Goal: Transaction & Acquisition: Purchase product/service

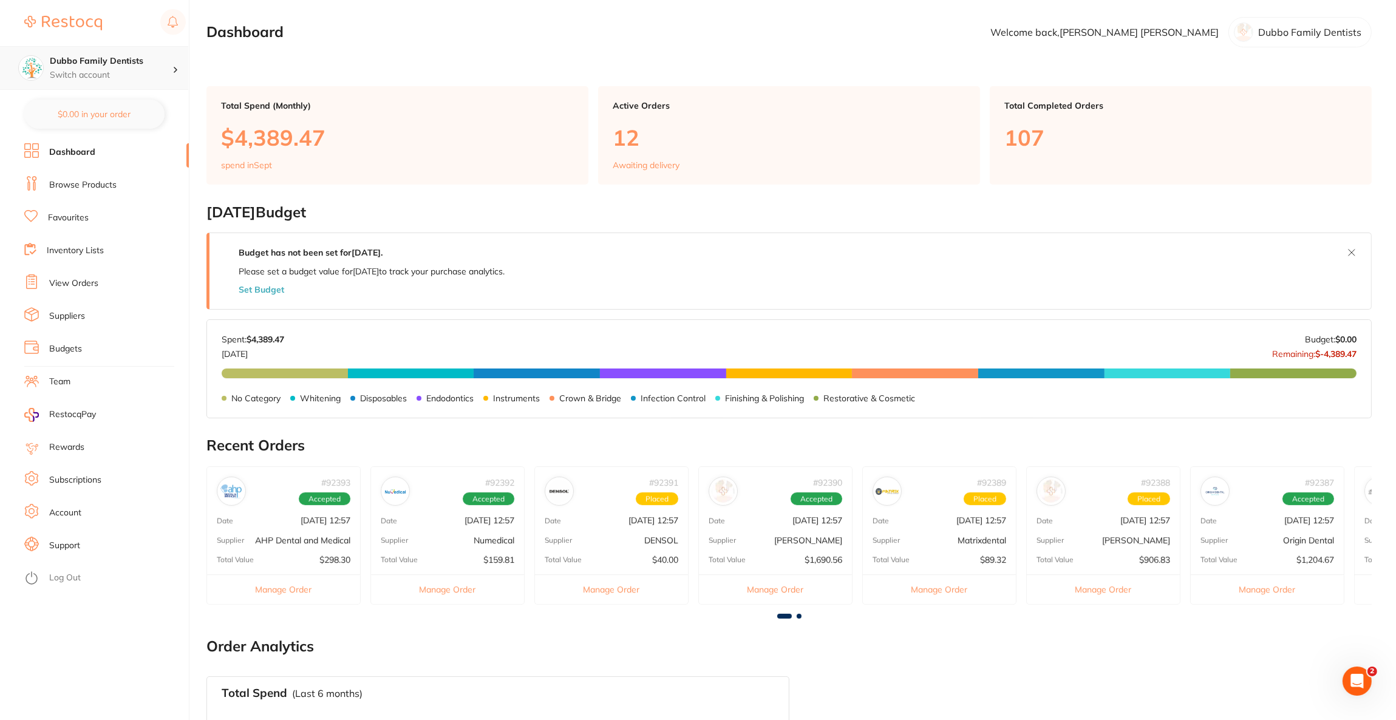
click at [105, 79] on p "Switch account" at bounding box center [111, 75] width 123 height 12
click at [109, 200] on div "Wellington Smiles Dental" at bounding box center [94, 190] width 170 height 42
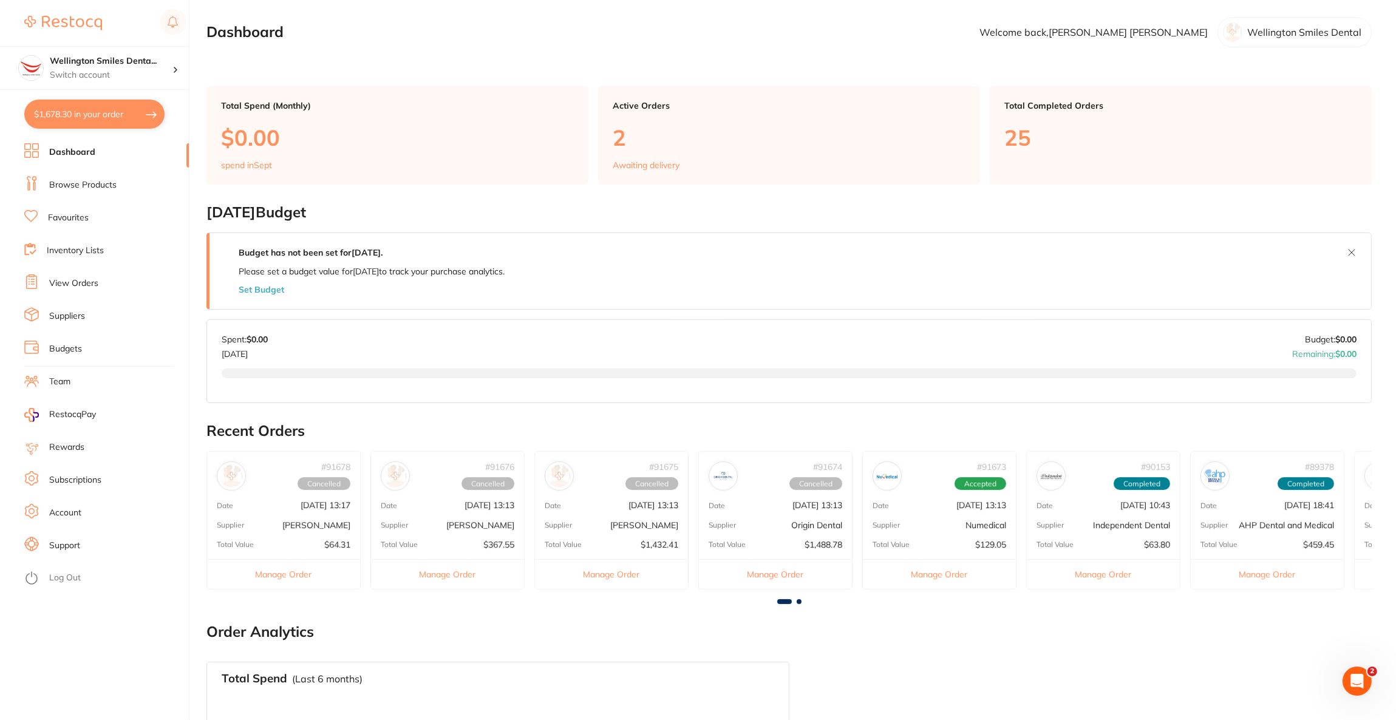
click at [111, 120] on button "$1,678.30 in your order" at bounding box center [94, 114] width 140 height 29
checkbox input "true"
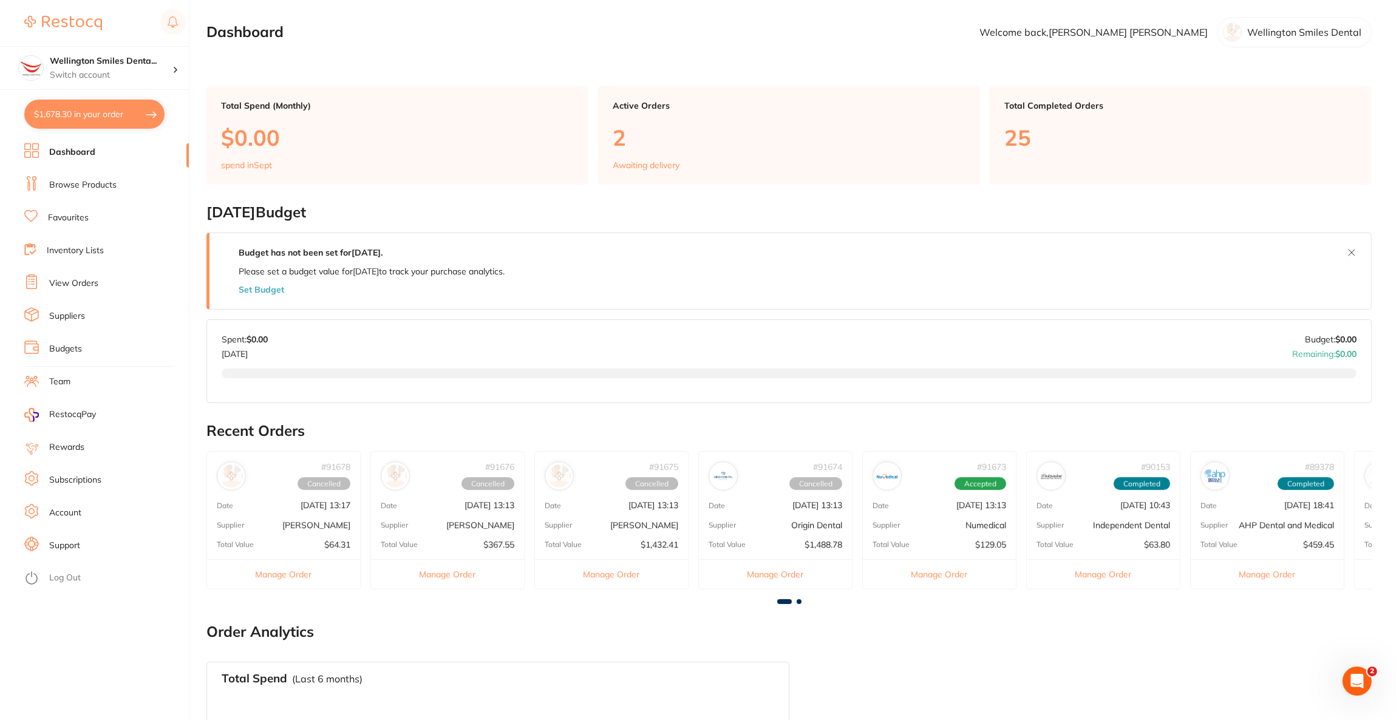
checkbox input "true"
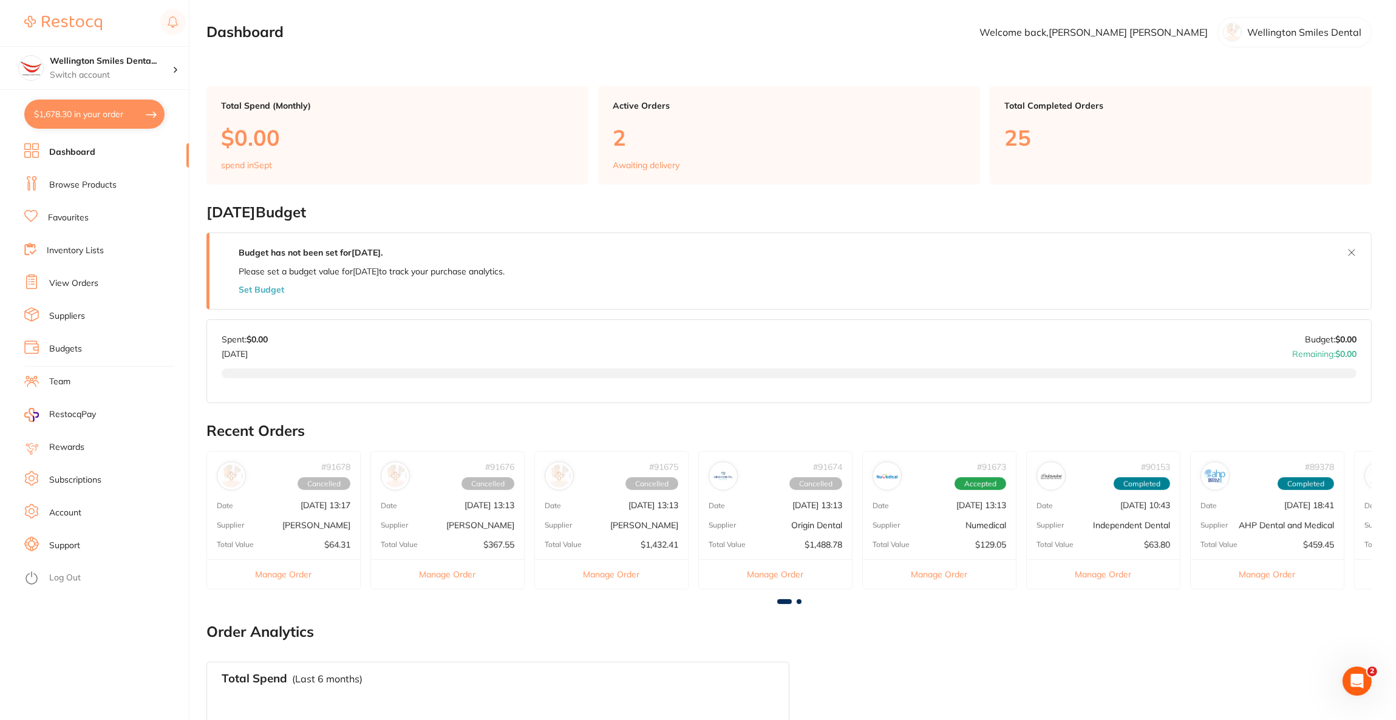
checkbox input "true"
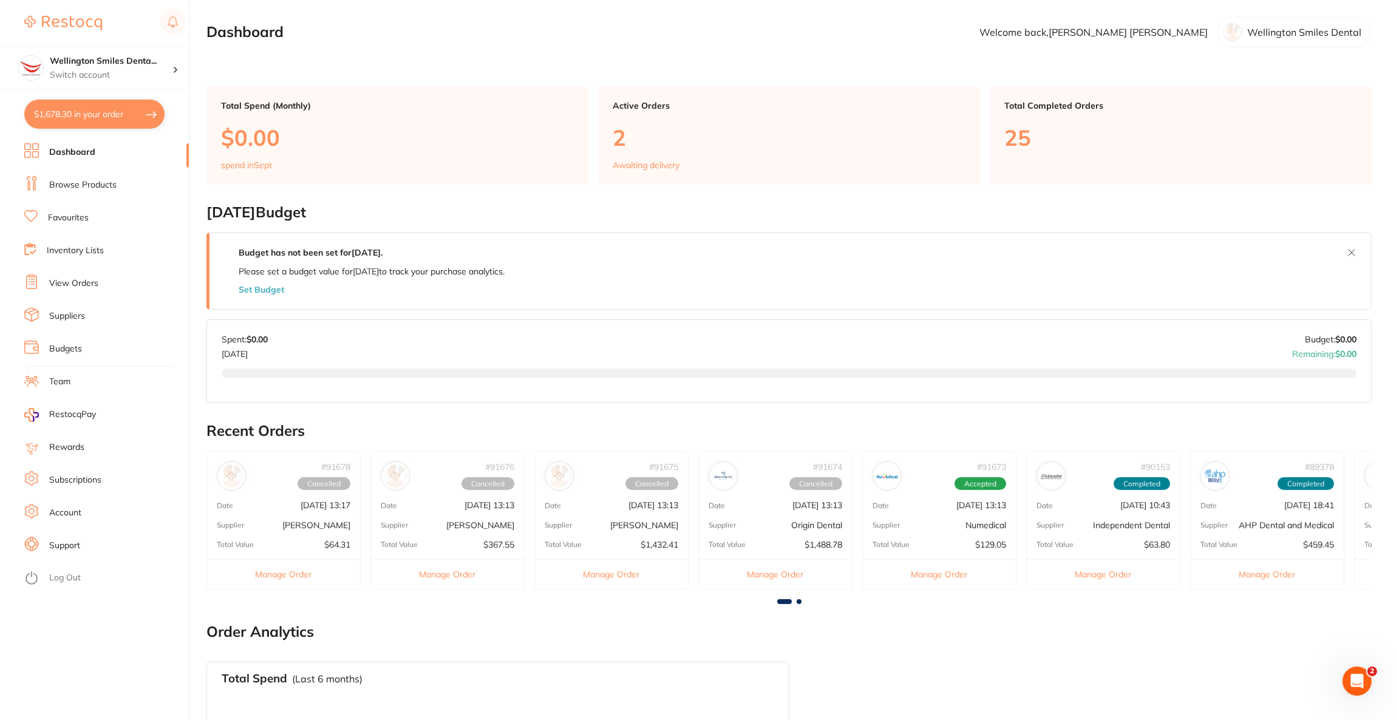
checkbox input "true"
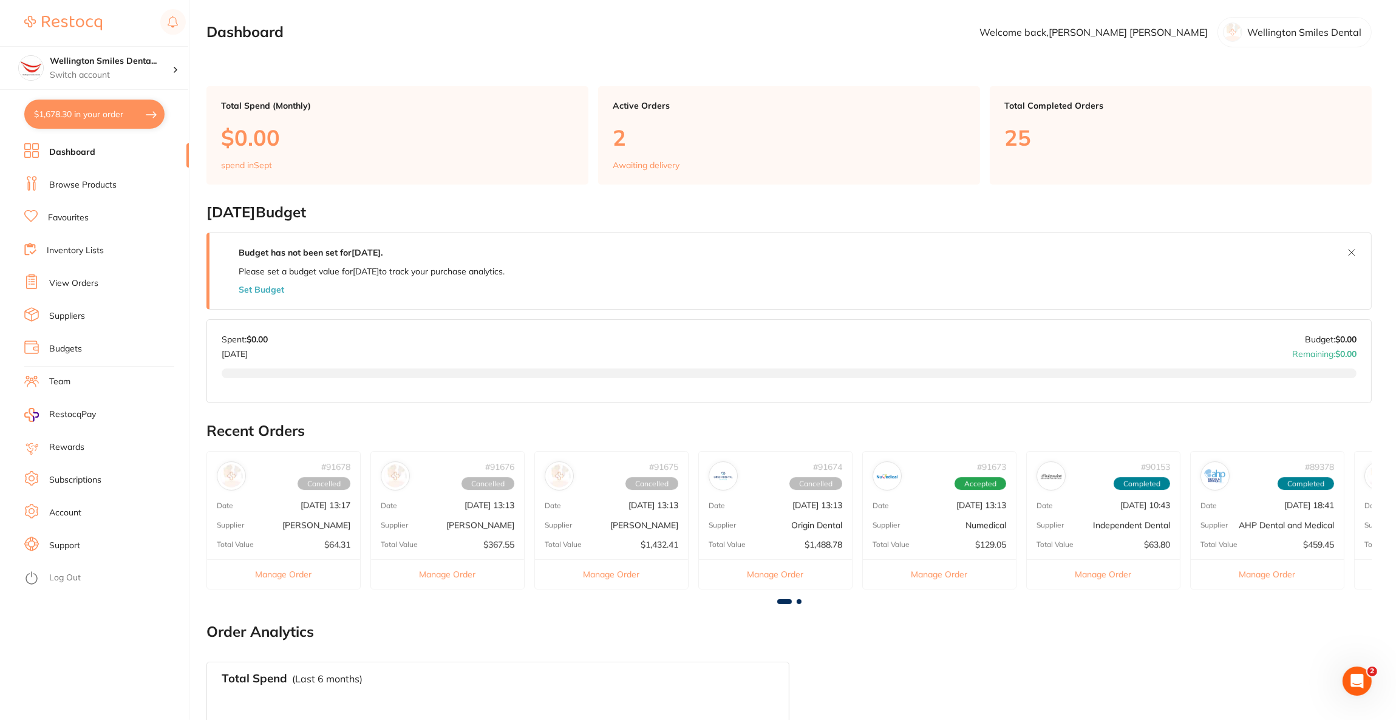
checkbox input "true"
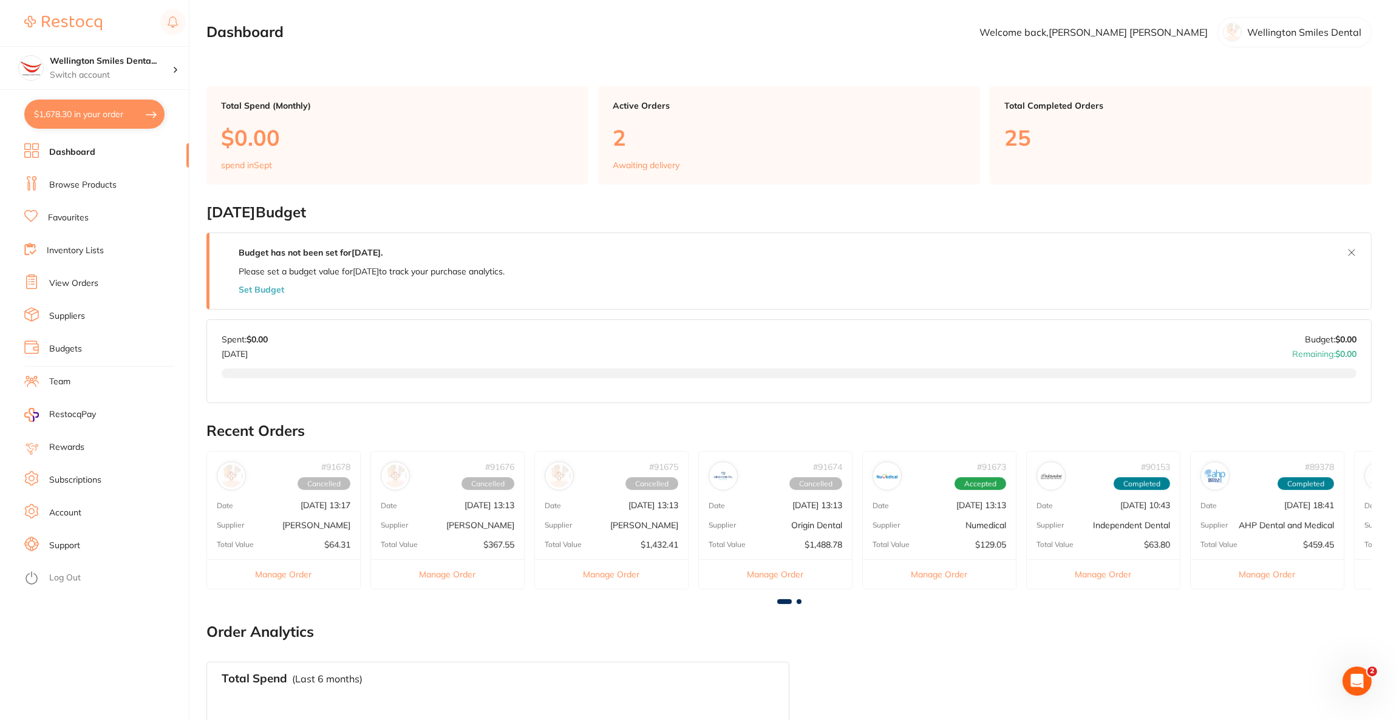
checkbox input "true"
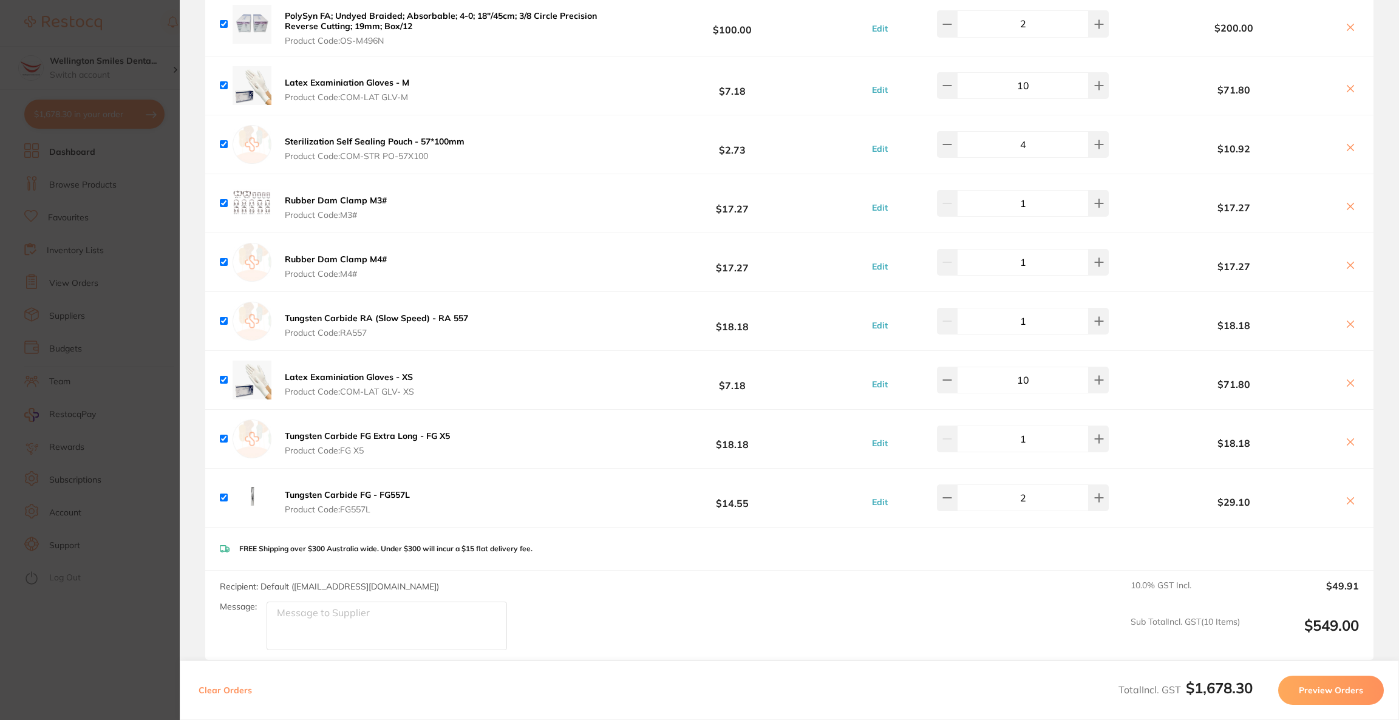
scroll to position [1457, 0]
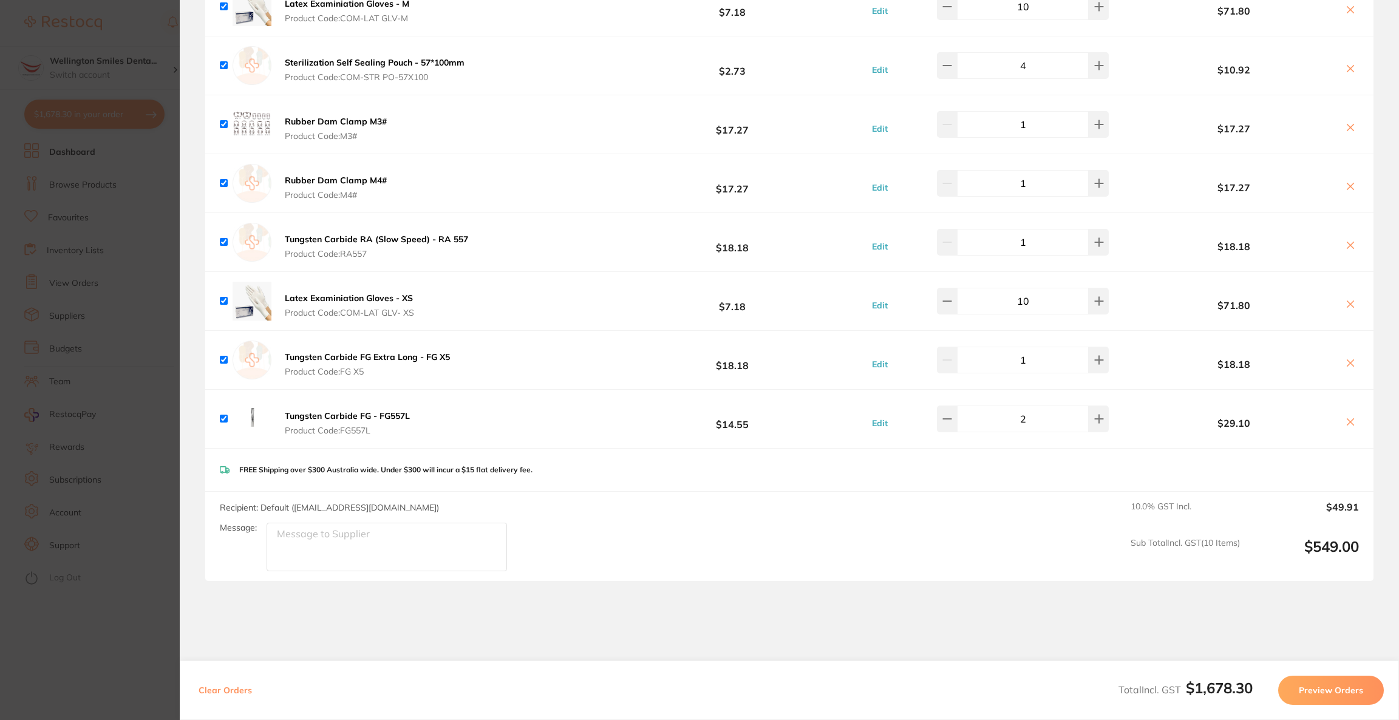
click at [1294, 690] on button "Preview Orders" at bounding box center [1331, 690] width 106 height 29
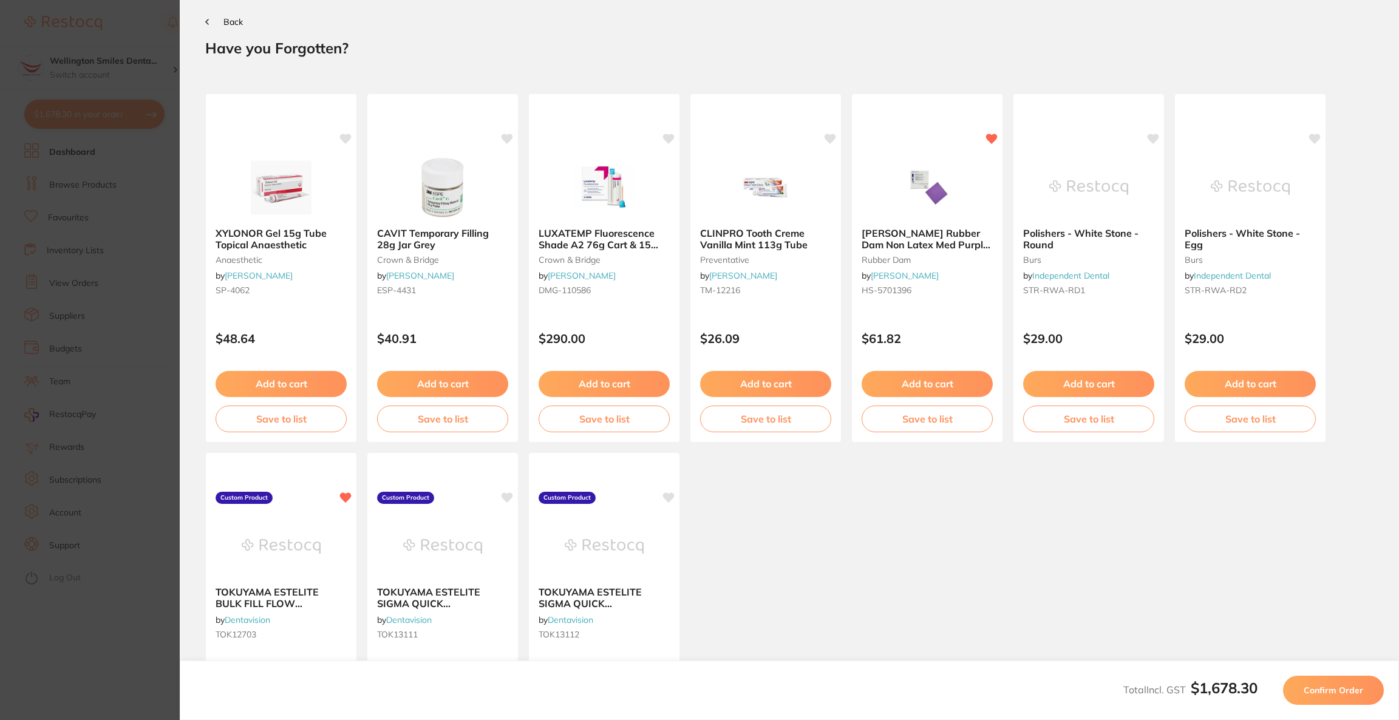
scroll to position [0, 0]
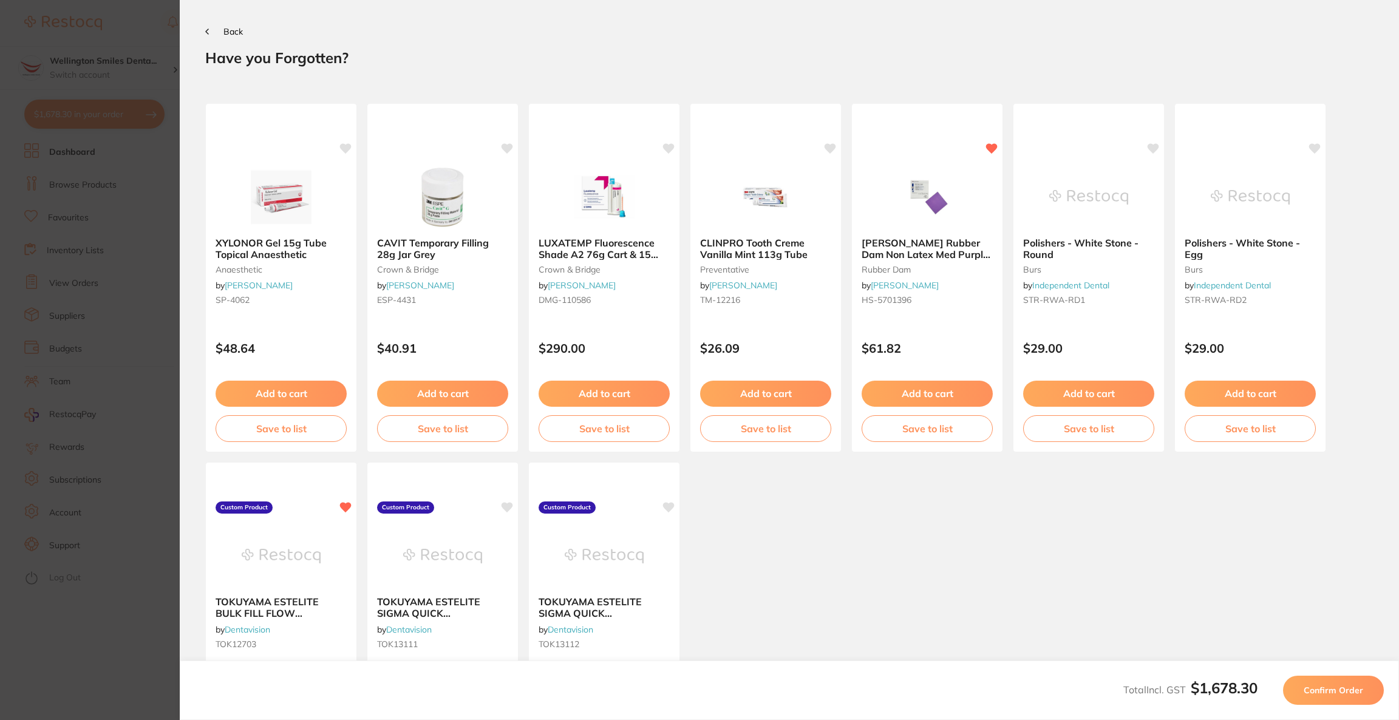
click at [1294, 690] on button "Confirm Order" at bounding box center [1333, 690] width 101 height 29
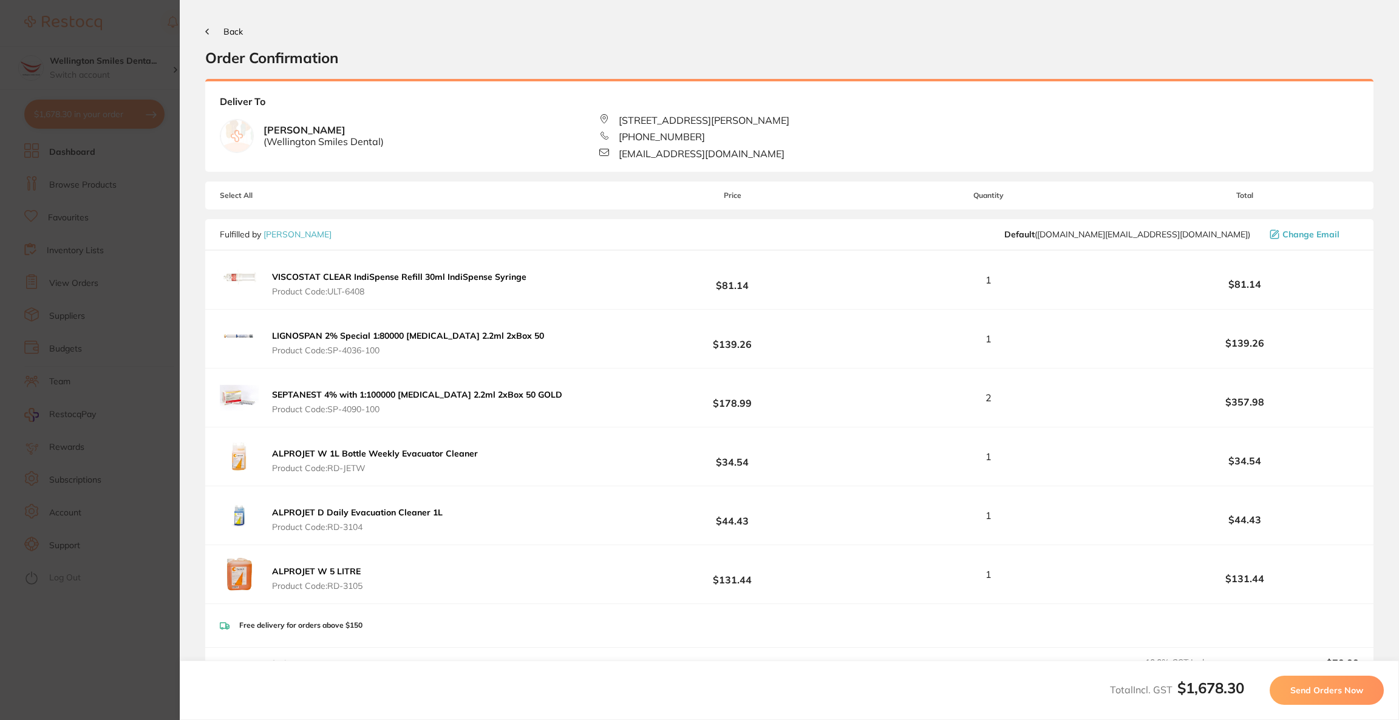
click at [1294, 690] on span "Send Orders Now" at bounding box center [1326, 690] width 73 height 11
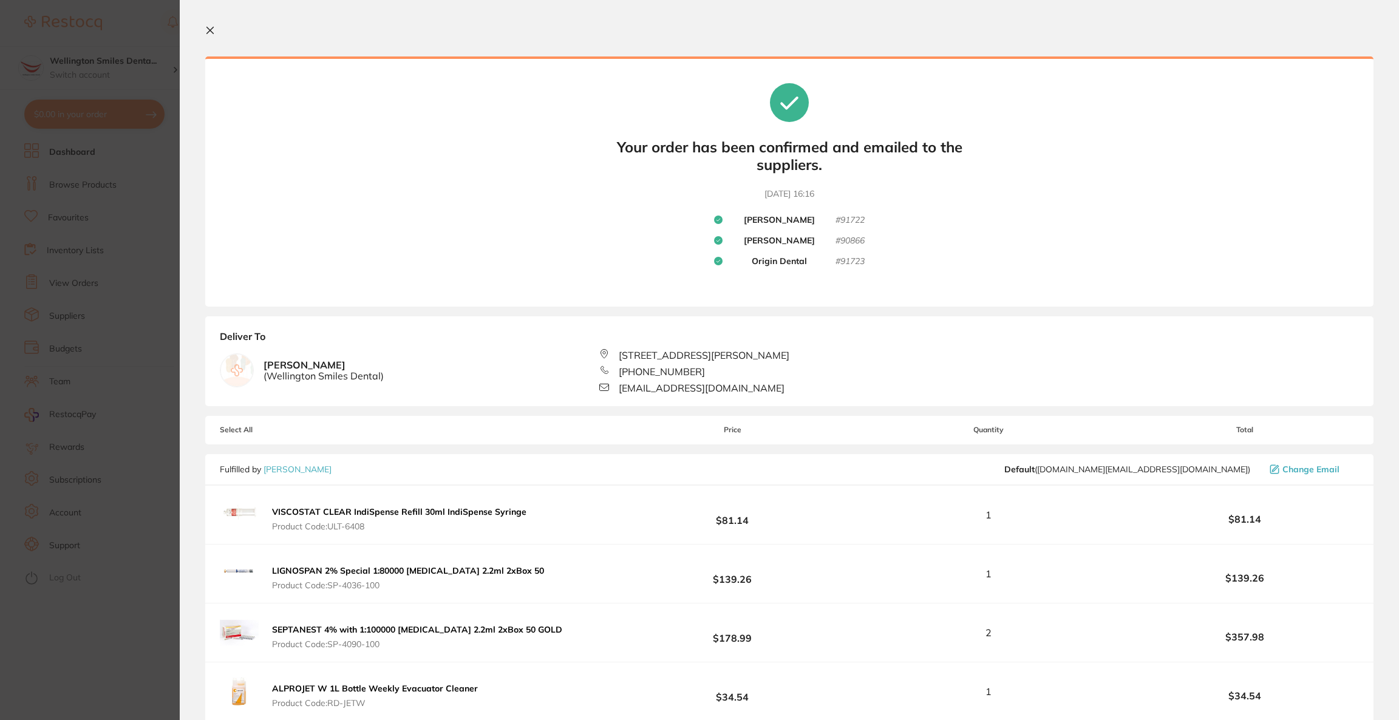
click at [112, 53] on section "Update RRP Set your pre negotiated price for this item. Item Agreed RRP (excl. …" at bounding box center [699, 360] width 1399 height 720
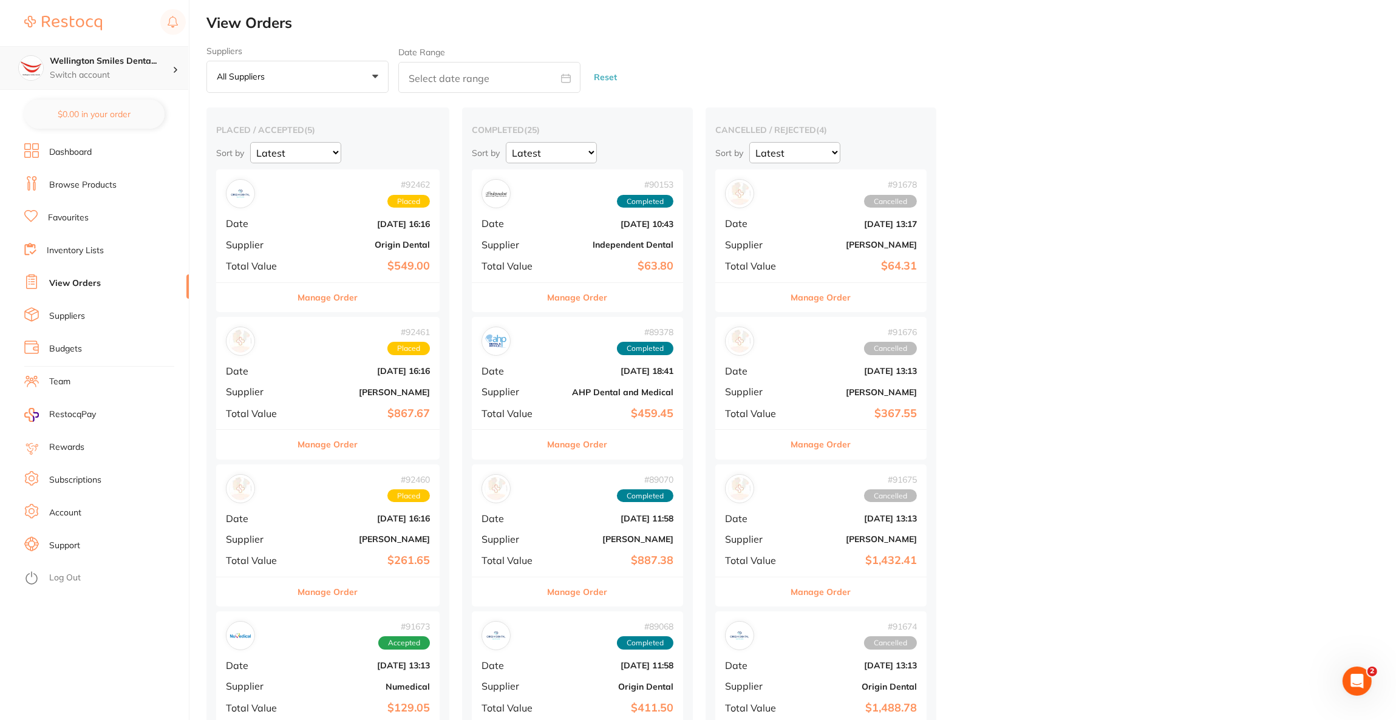
click at [155, 73] on p "Switch account" at bounding box center [111, 75] width 123 height 12
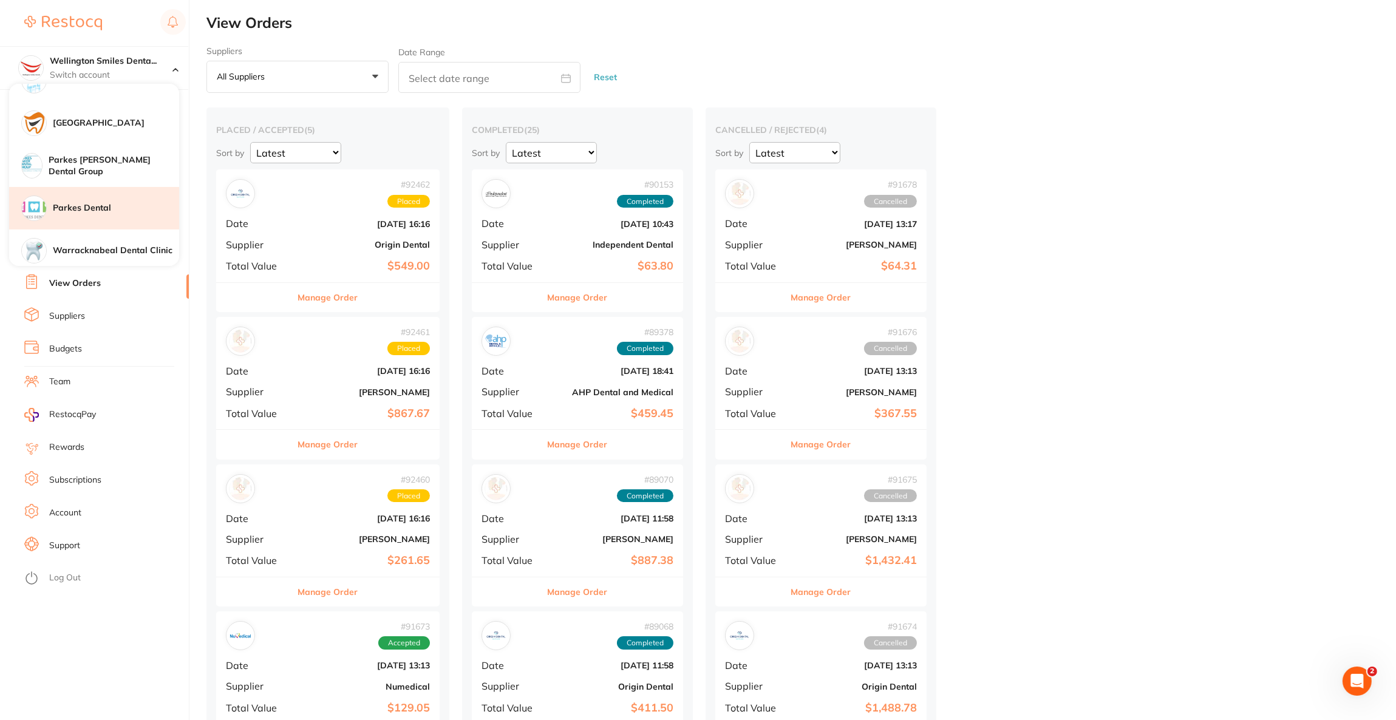
click at [103, 224] on div "Parkes Dental" at bounding box center [94, 208] width 170 height 42
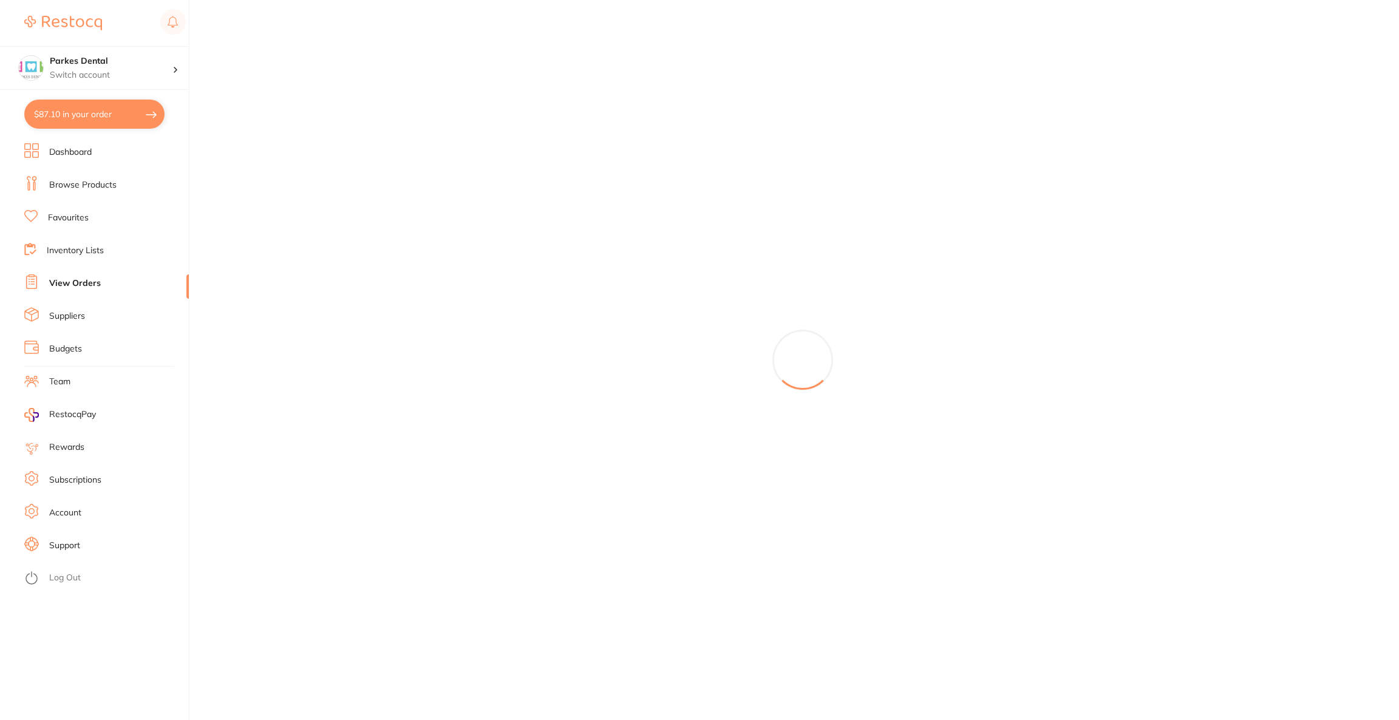
click at [120, 108] on button "$87.10 in your order" at bounding box center [94, 114] width 140 height 29
checkbox input "true"
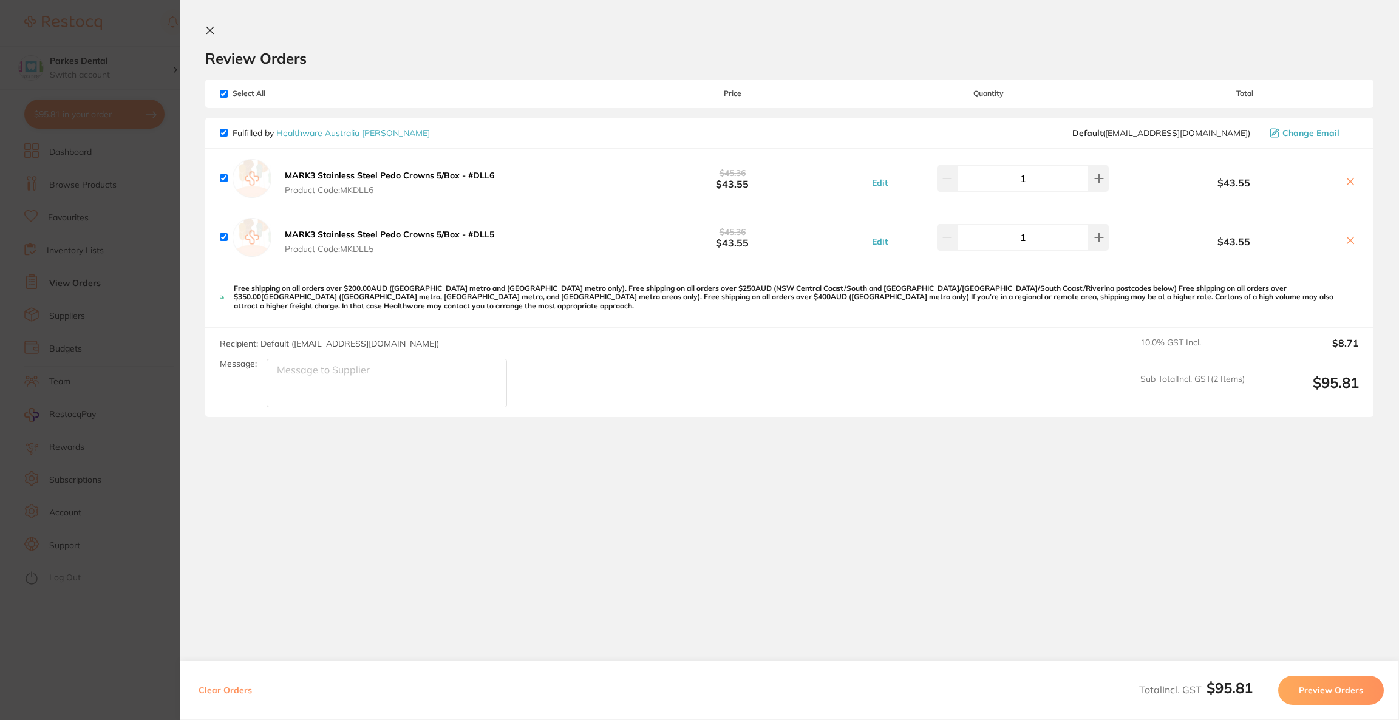
click at [108, 177] on section "Update RRP Set your pre negotiated price for this item. Item Agreed RRP (excl. …" at bounding box center [699, 360] width 1399 height 720
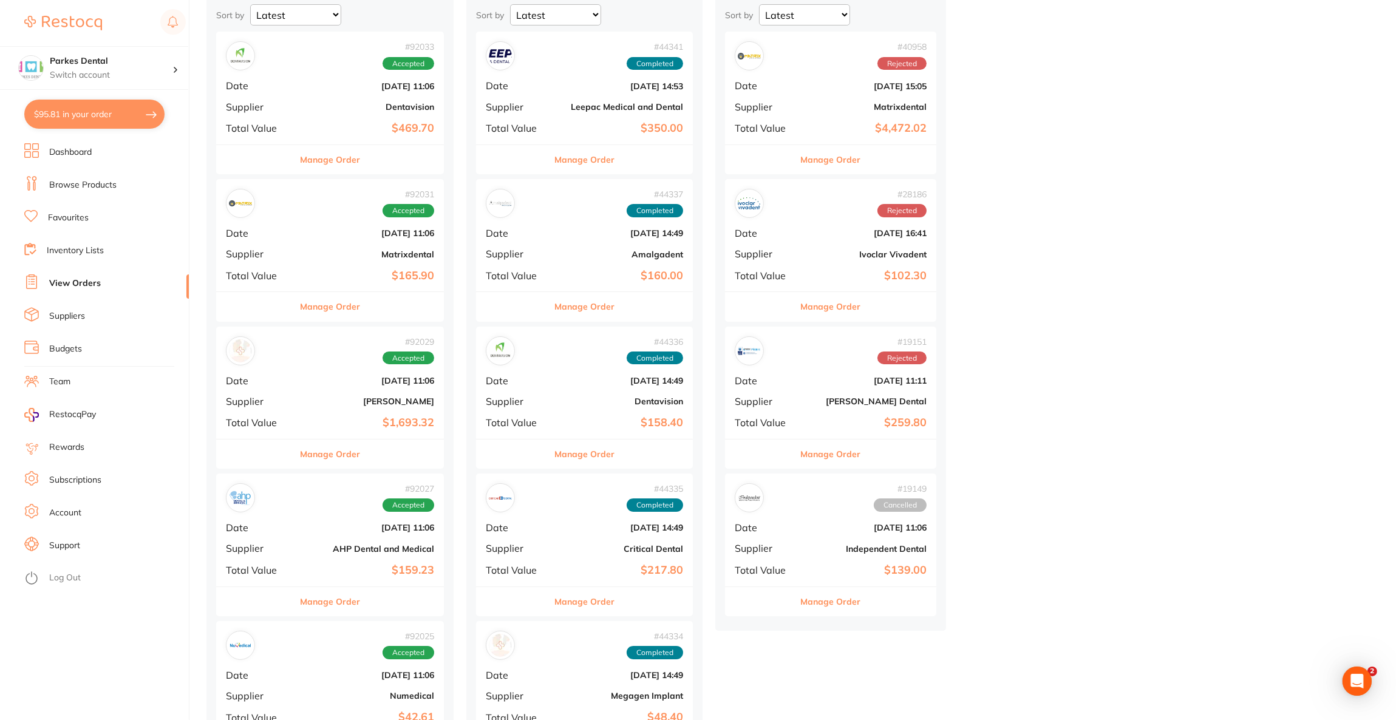
scroll to position [182, 0]
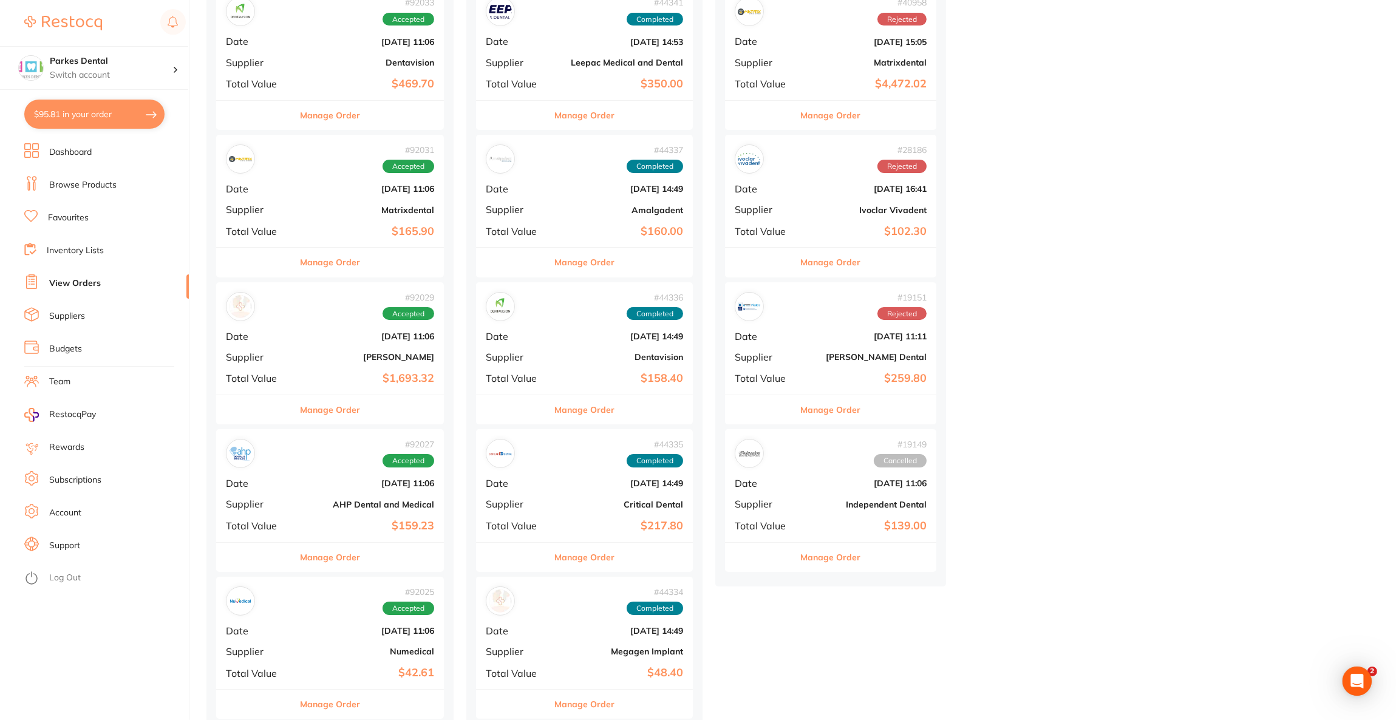
click at [284, 323] on div "# 92029 Accepted Date Sept 1 2025, 11:06 Supplier Henry Schein Halas Total Valu…" at bounding box center [330, 338] width 228 height 112
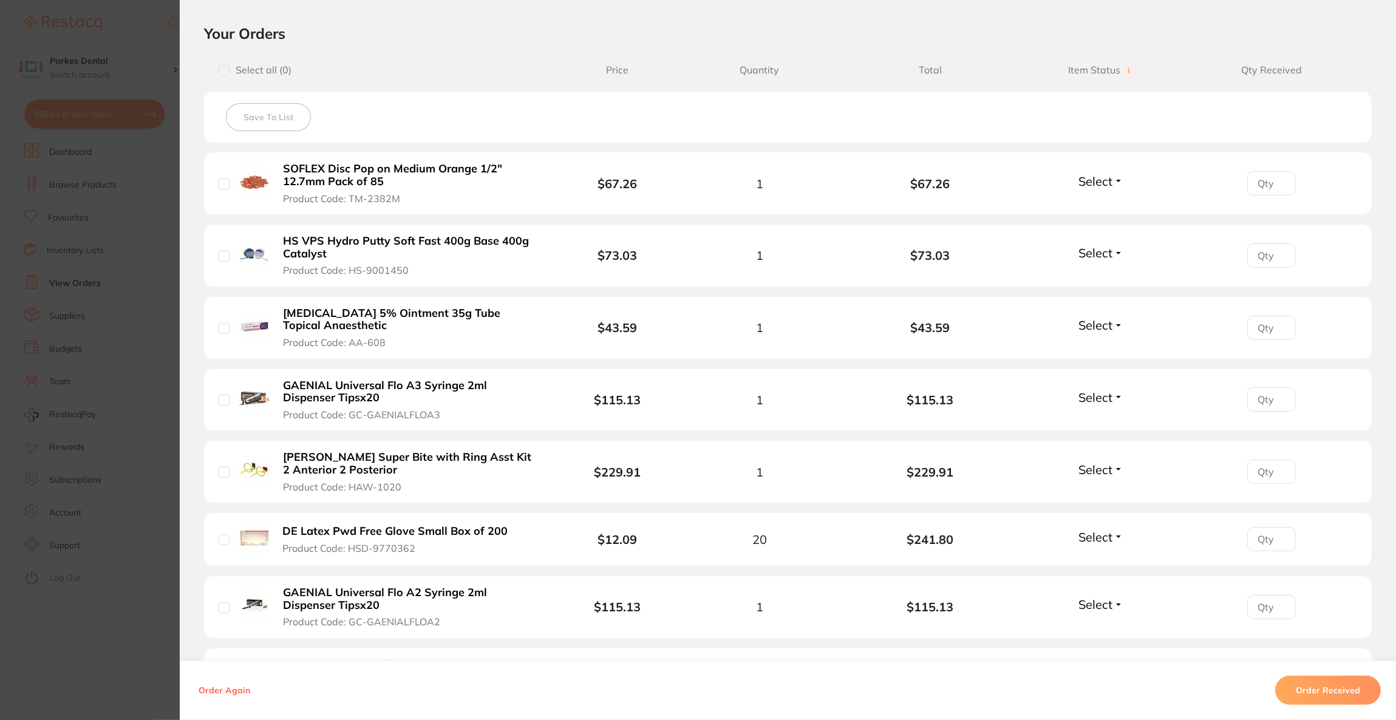
scroll to position [273, 0]
click at [86, 290] on section "Order ID: Restocq- 92029 Order Information Accepted Order Order Date Sept 1 202…" at bounding box center [698, 360] width 1396 height 720
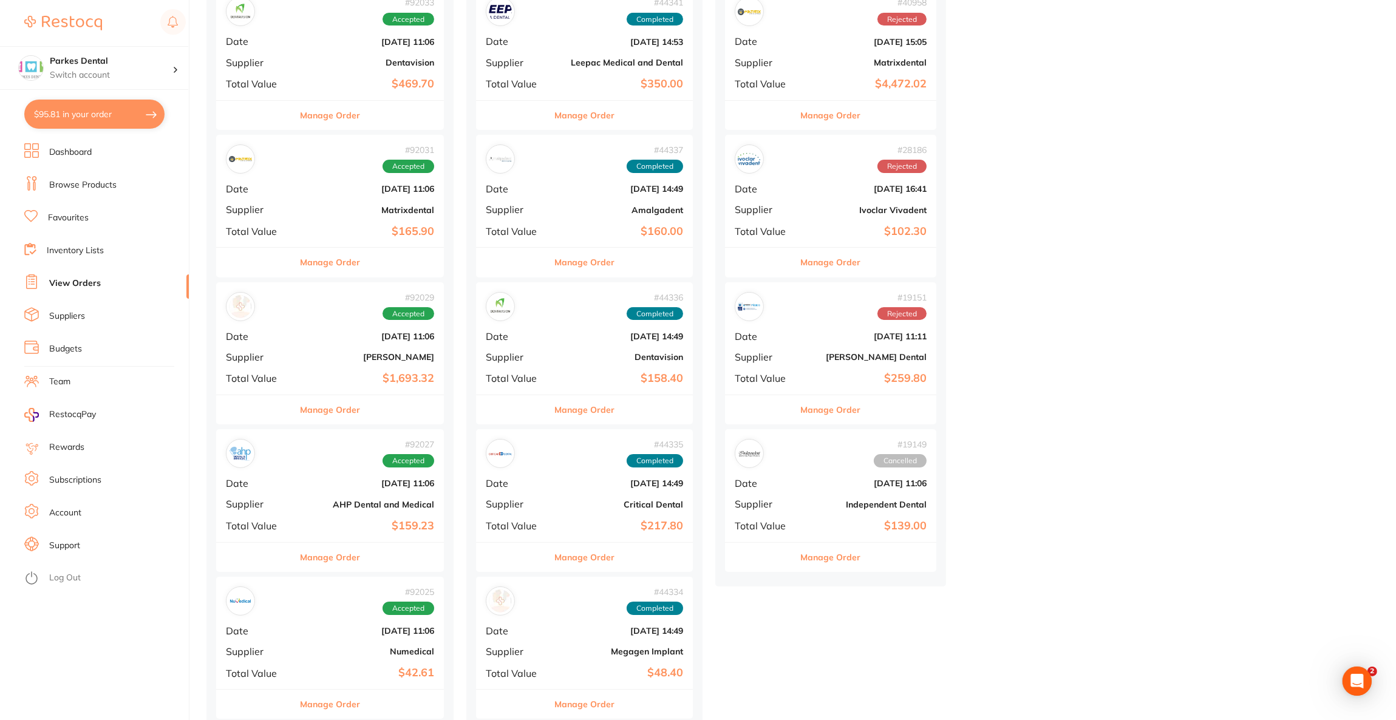
click at [80, 116] on button "$95.81 in your order" at bounding box center [94, 114] width 140 height 29
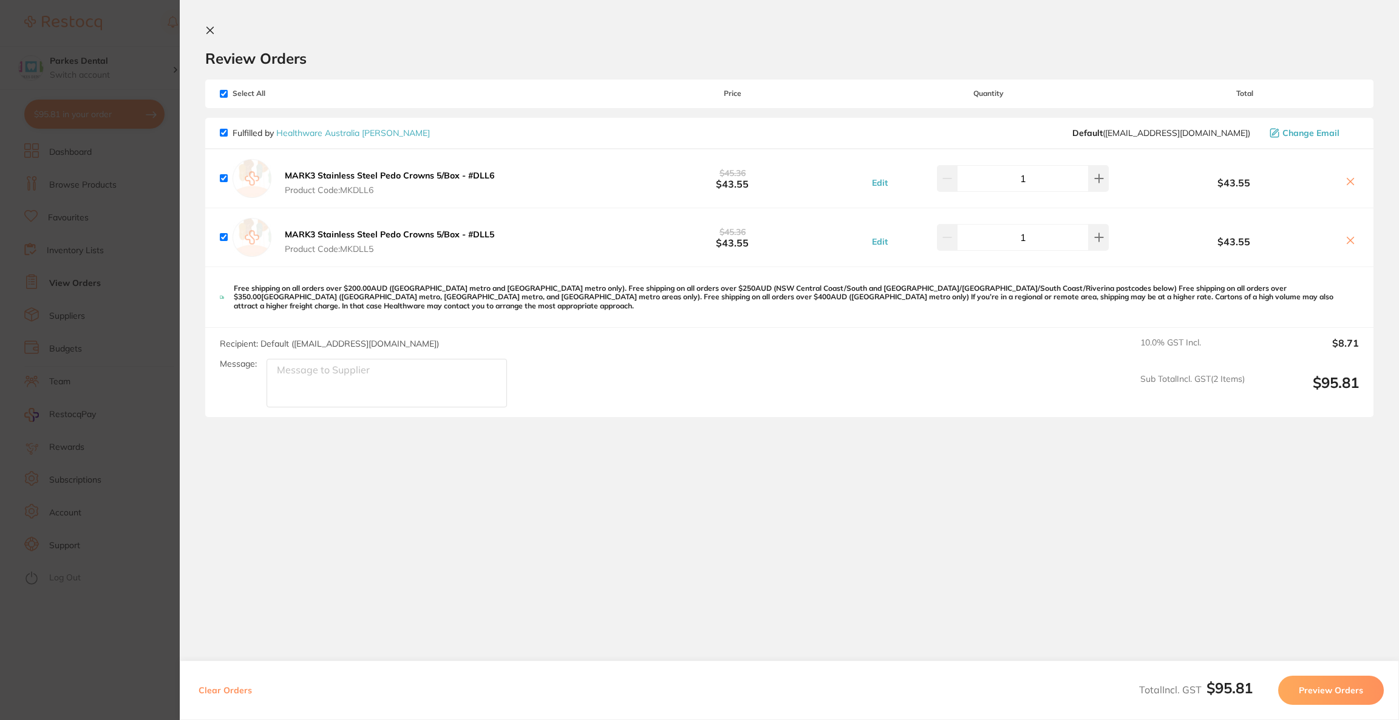
click at [1345, 177] on icon at bounding box center [1350, 182] width 10 height 10
click at [1347, 180] on icon at bounding box center [1350, 181] width 7 height 7
click at [1351, 180] on icon at bounding box center [1350, 182] width 10 height 10
click at [1353, 186] on button at bounding box center [1350, 182] width 17 height 13
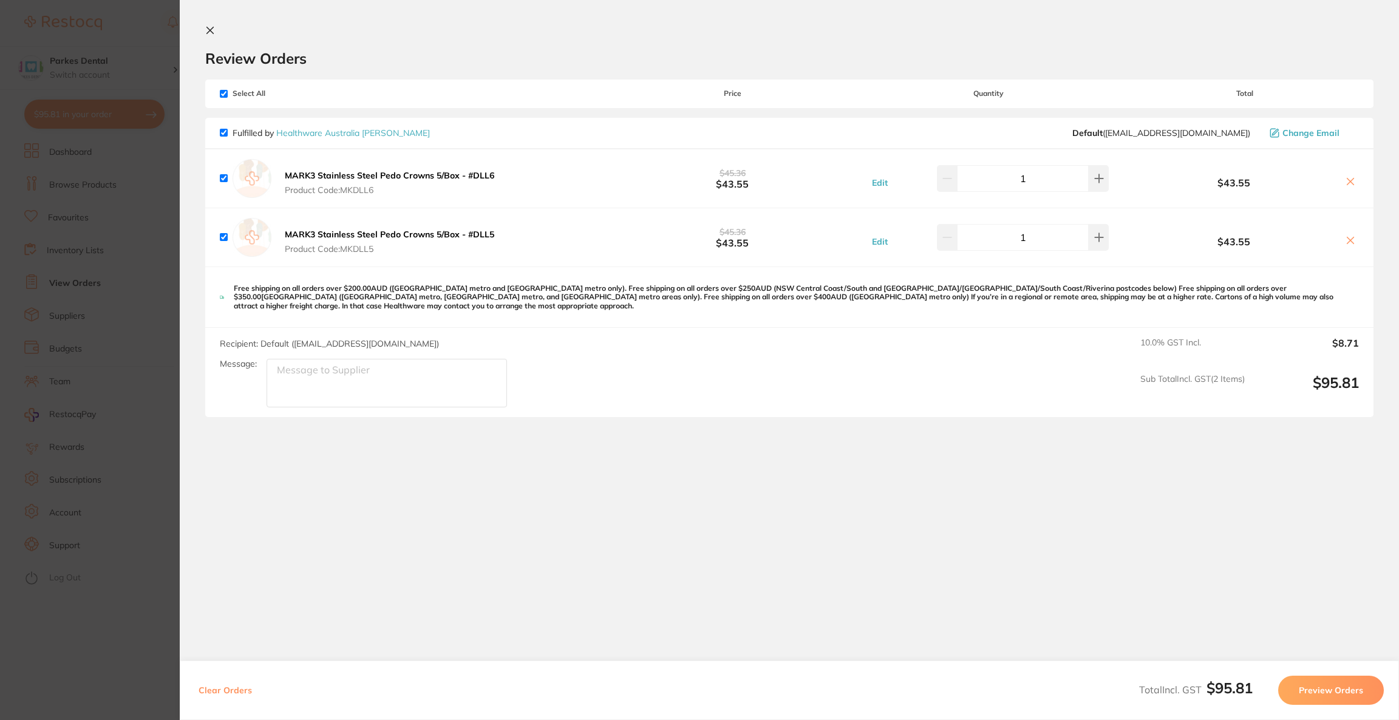
click at [1348, 242] on icon at bounding box center [1350, 240] width 7 height 7
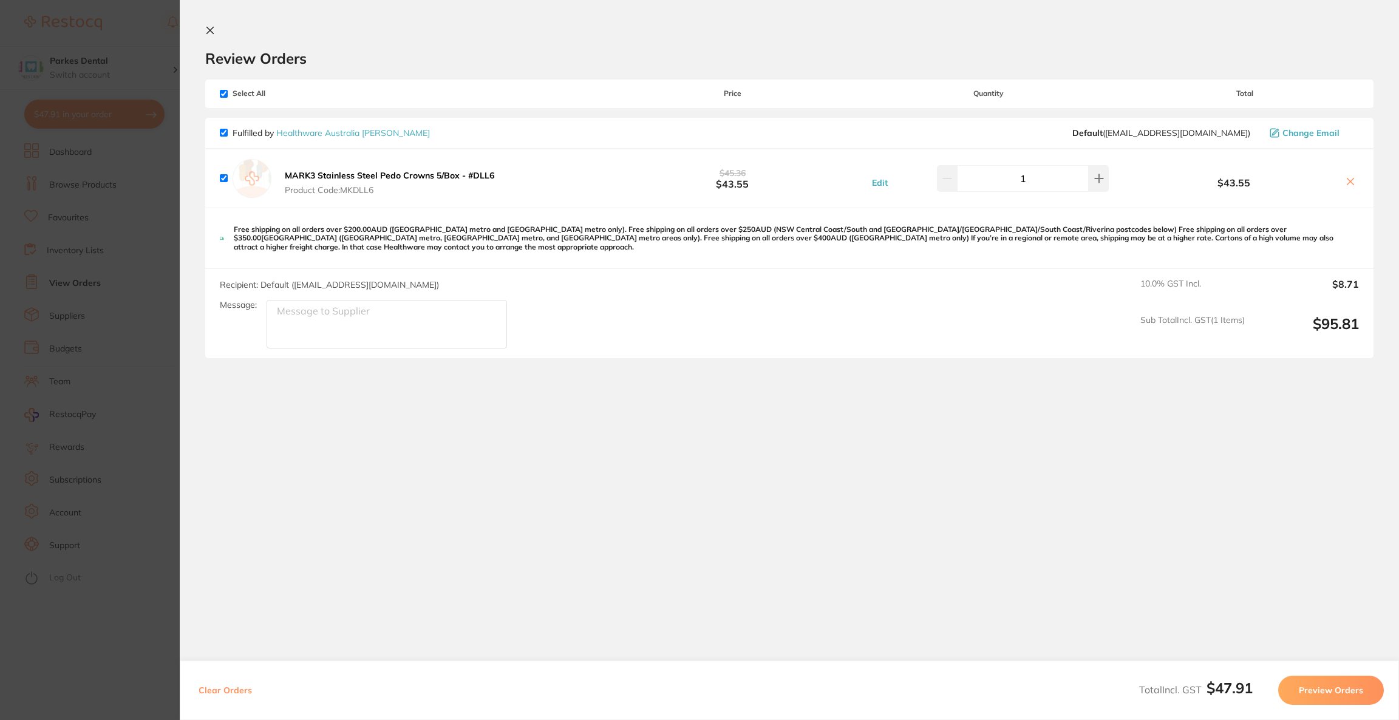
click at [1350, 180] on icon at bounding box center [1350, 182] width 10 height 10
checkbox input "false"
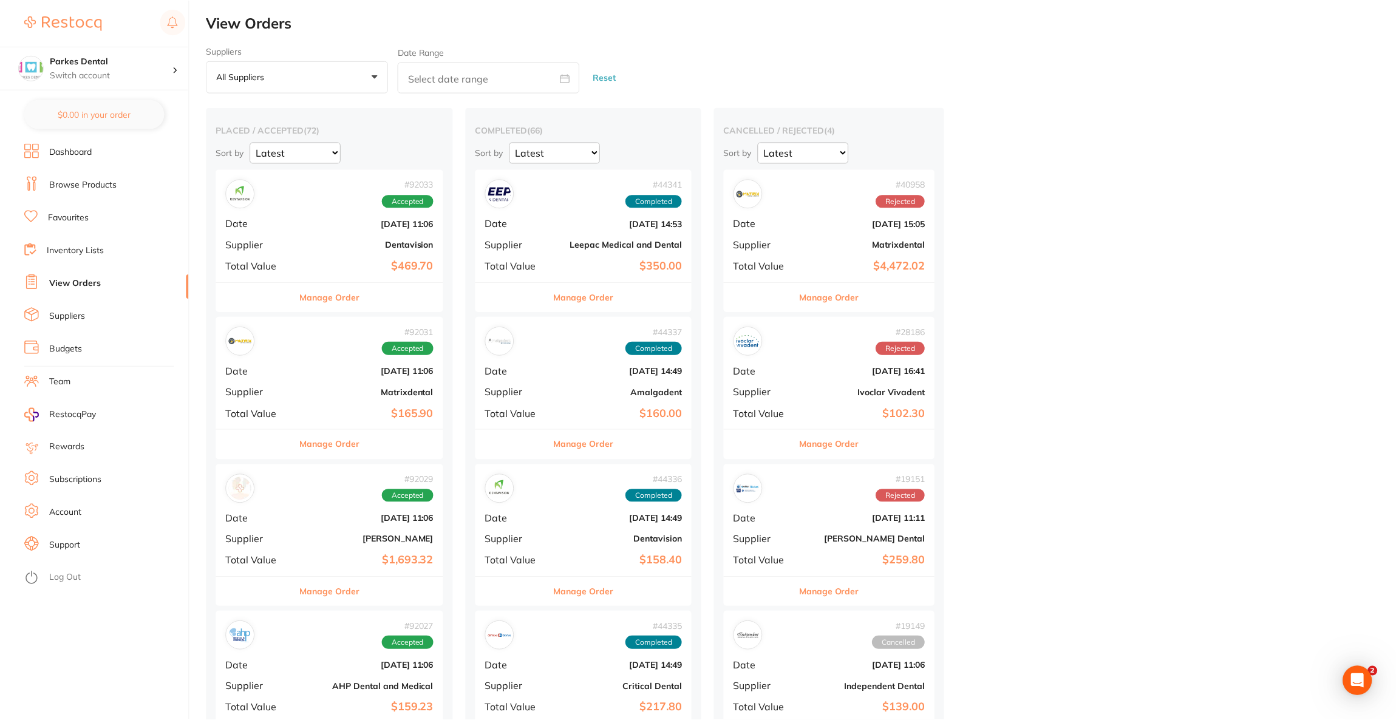
scroll to position [182, 0]
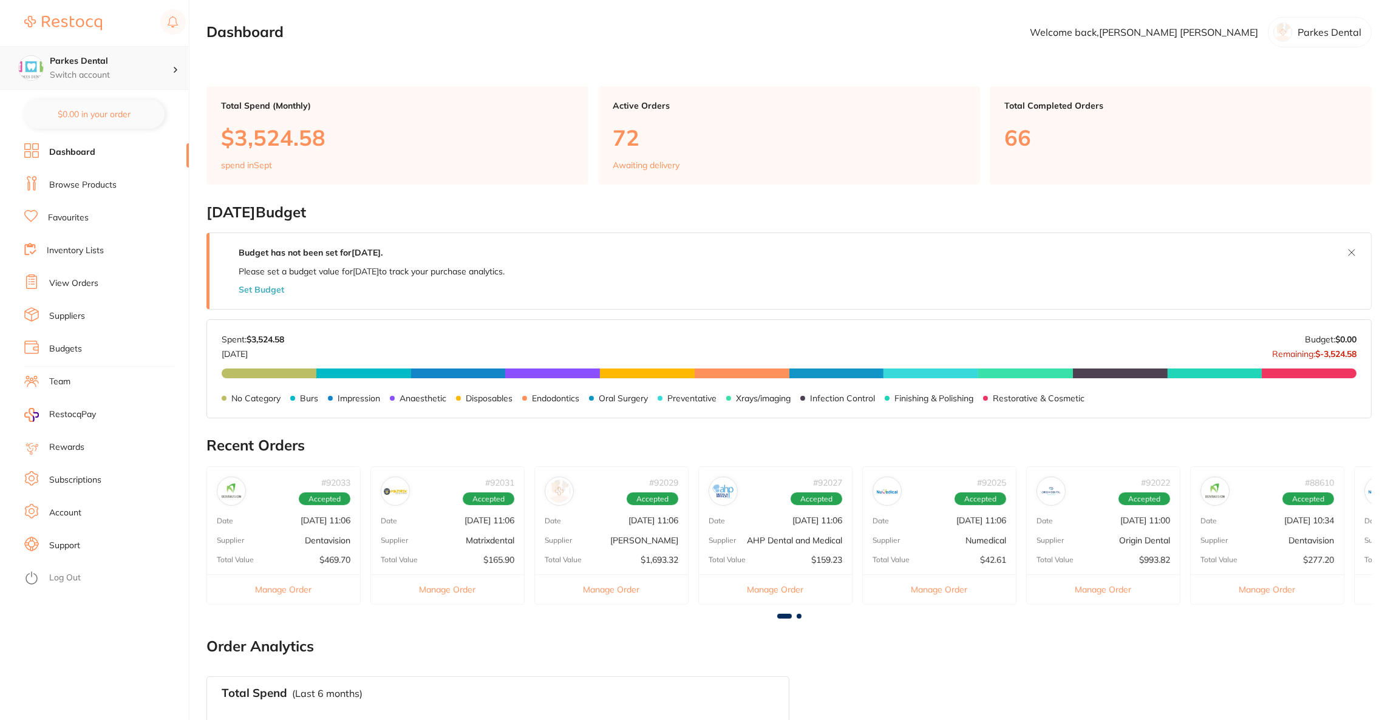
click at [147, 57] on h4 "Parkes Dental" at bounding box center [111, 61] width 123 height 12
click at [107, 205] on div "Wellington Smiles Dental" at bounding box center [94, 190] width 170 height 42
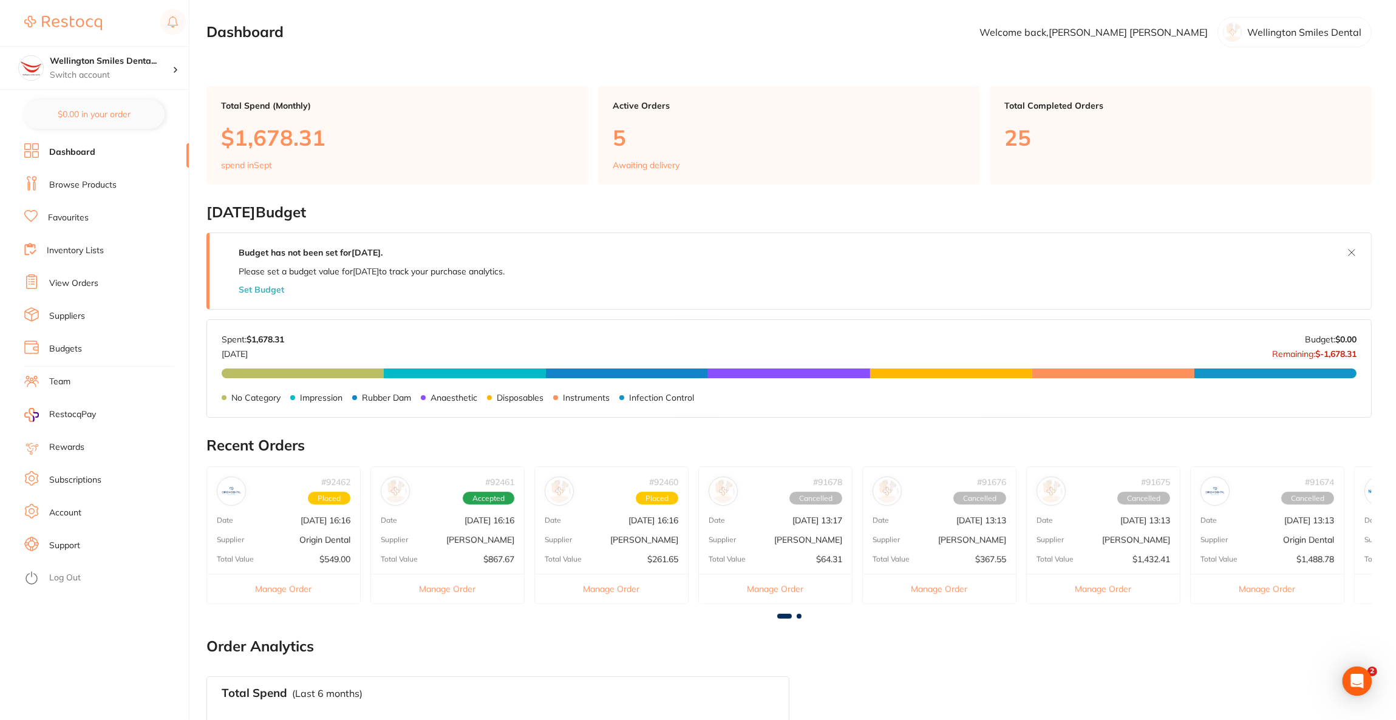
click at [89, 284] on link "View Orders" at bounding box center [73, 283] width 49 height 12
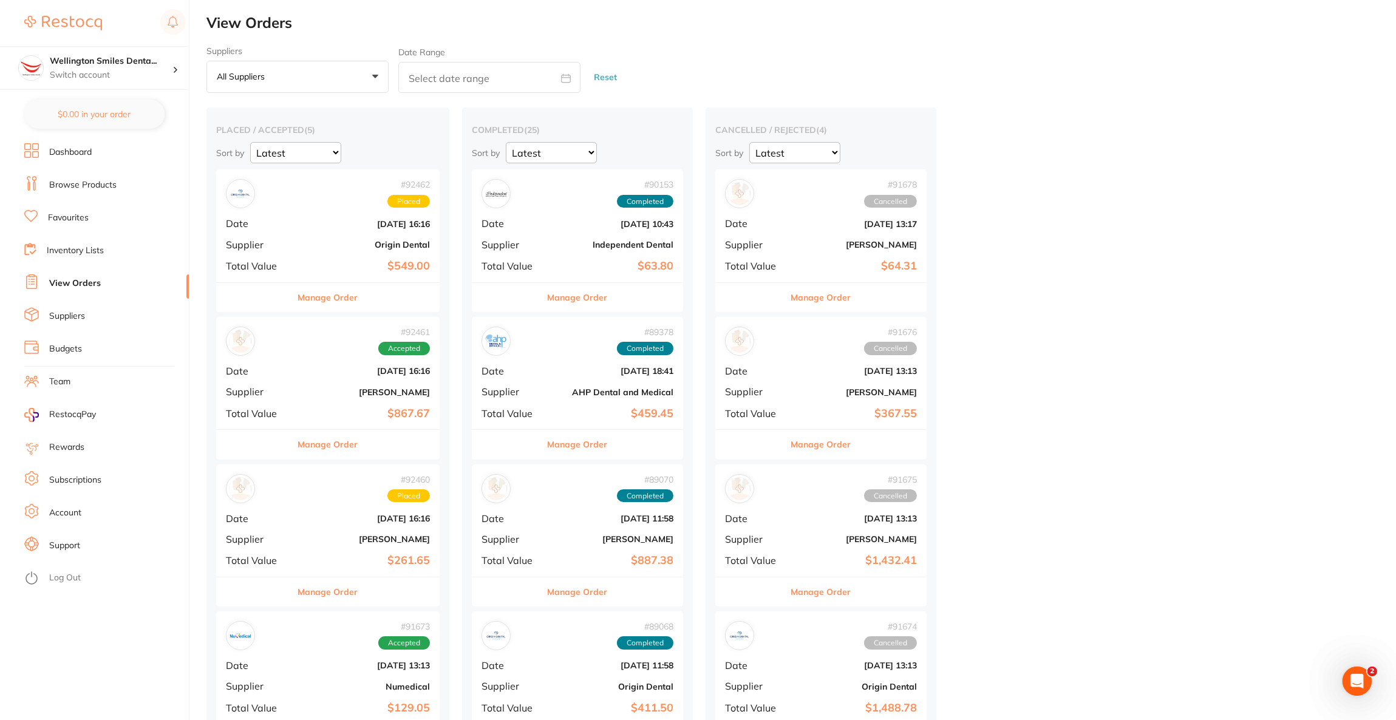
click at [265, 245] on span "Supplier" at bounding box center [258, 244] width 65 height 11
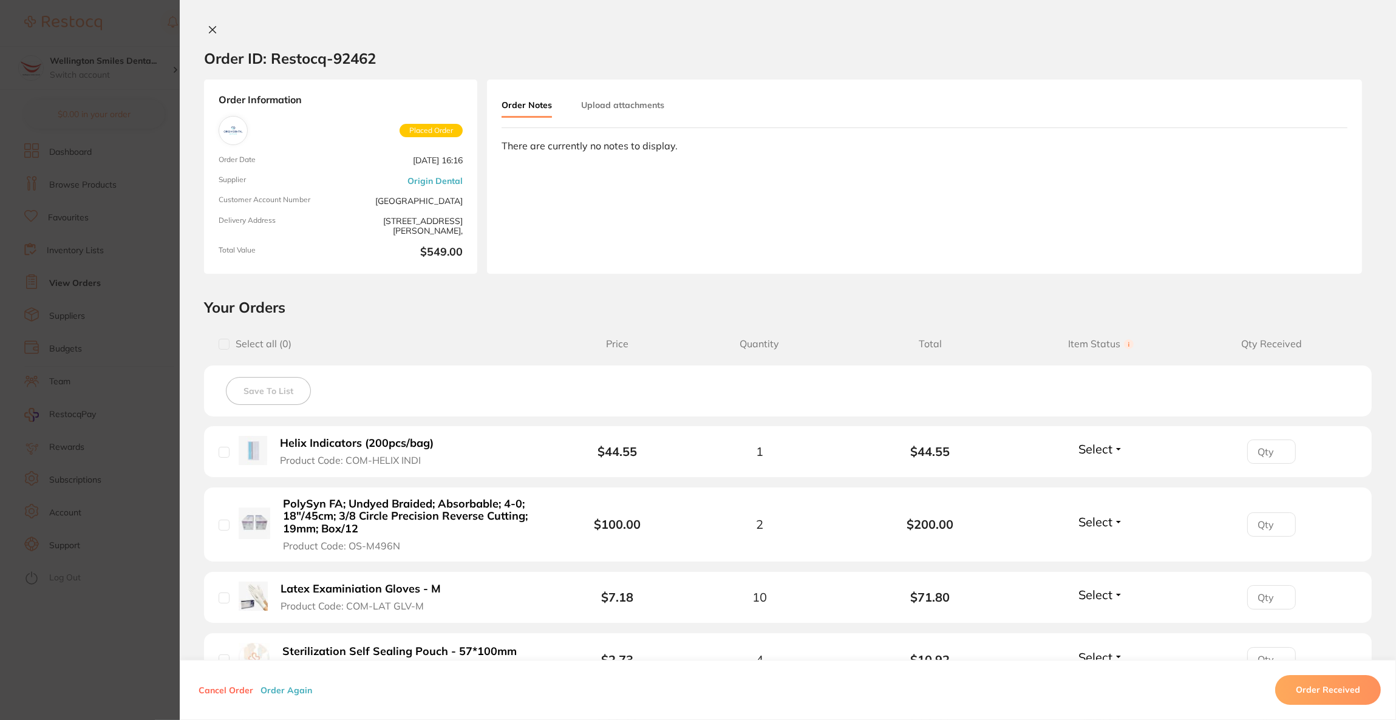
click at [96, 293] on section "Order ID: Restocq- 92462 Order Information Placed Order Order Date [DATE] 16:16…" at bounding box center [698, 360] width 1396 height 720
